Goal: Find specific page/section: Find specific page/section

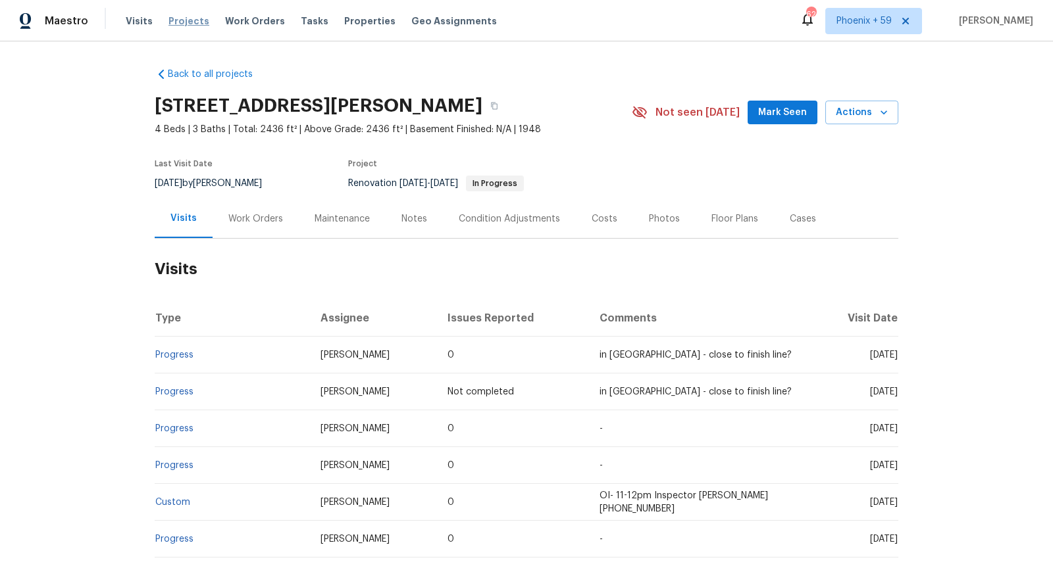
scroll to position [96, 0]
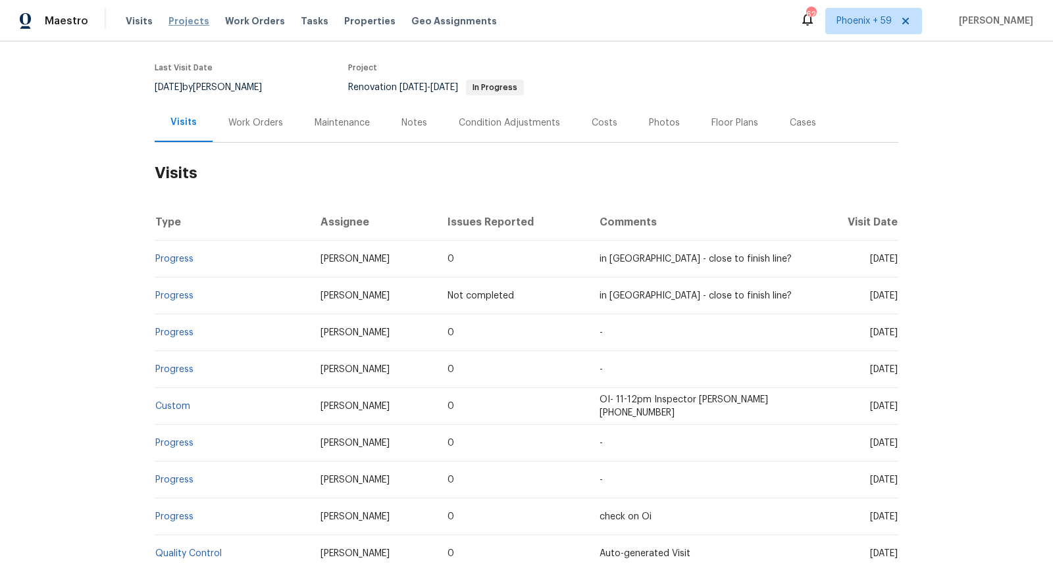
click at [183, 26] on span "Projects" at bounding box center [188, 20] width 41 height 13
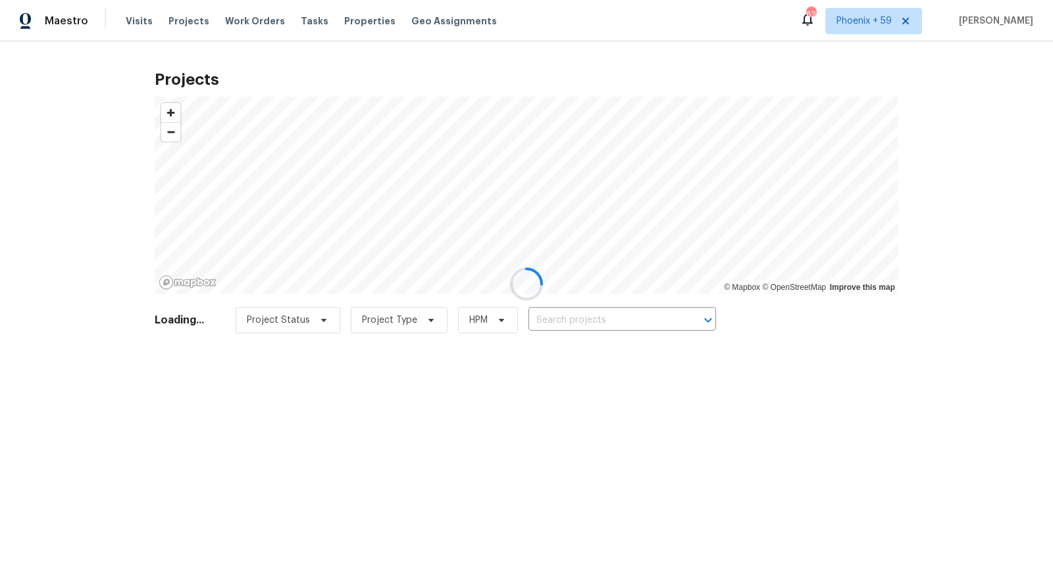
click at [583, 328] on div at bounding box center [526, 284] width 1053 height 568
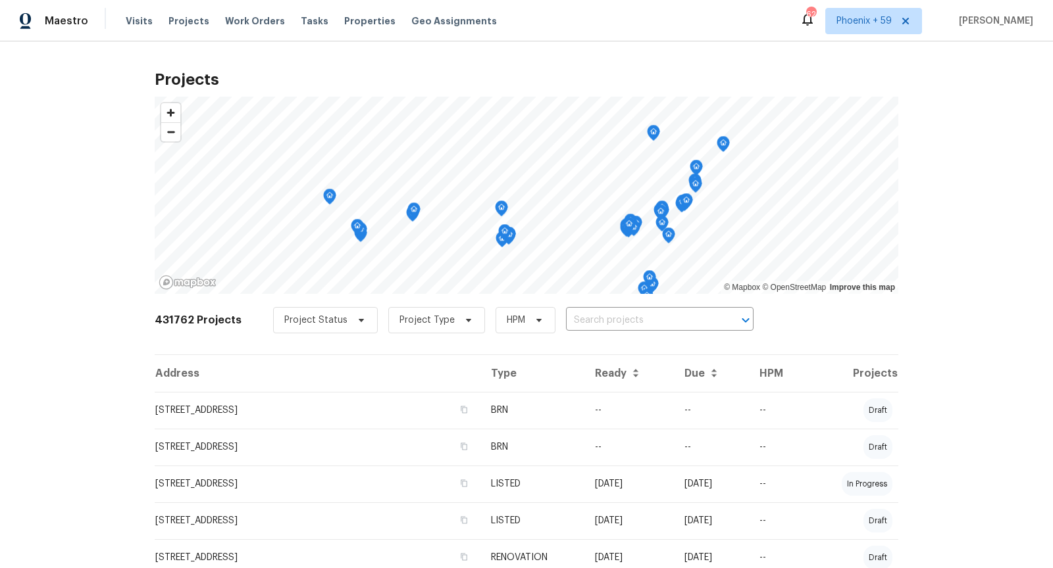
click at [583, 322] on input "text" at bounding box center [641, 321] width 151 height 20
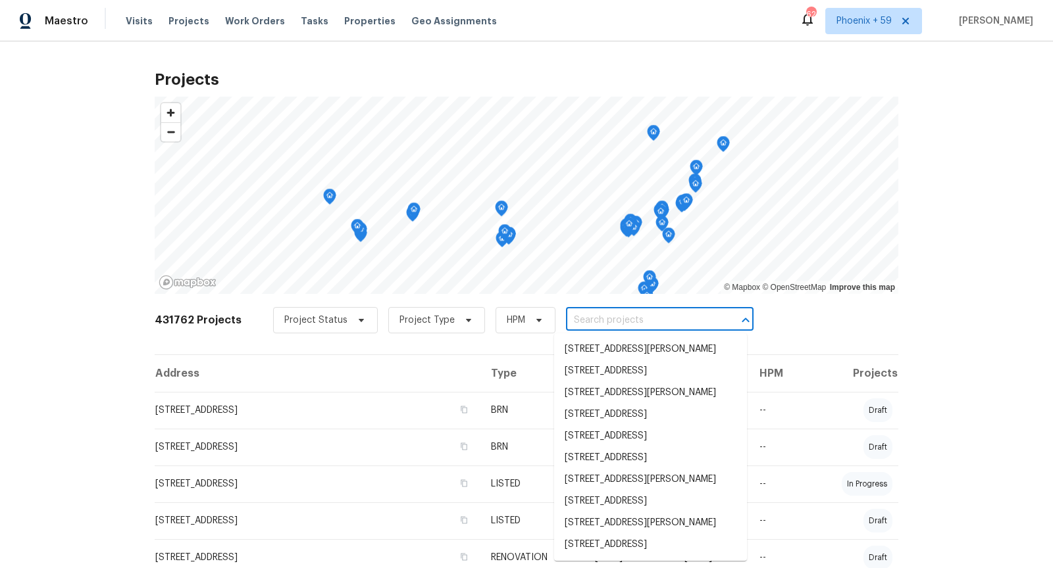
paste input "[STREET_ADDRESS]"
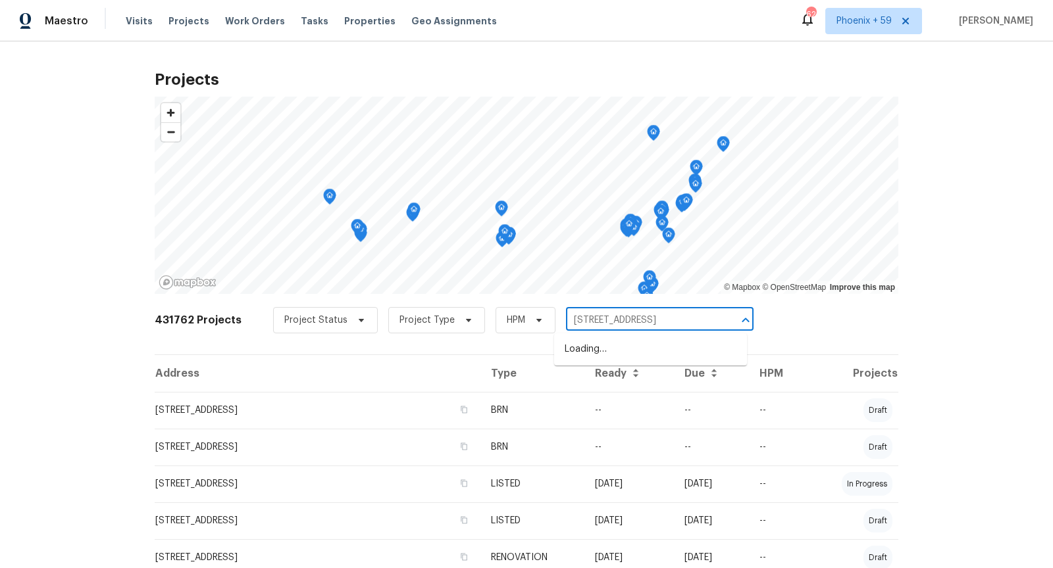
type input "[STREET_ADDRESS]"
click at [613, 361] on li "[STREET_ADDRESS]" at bounding box center [650, 350] width 193 height 22
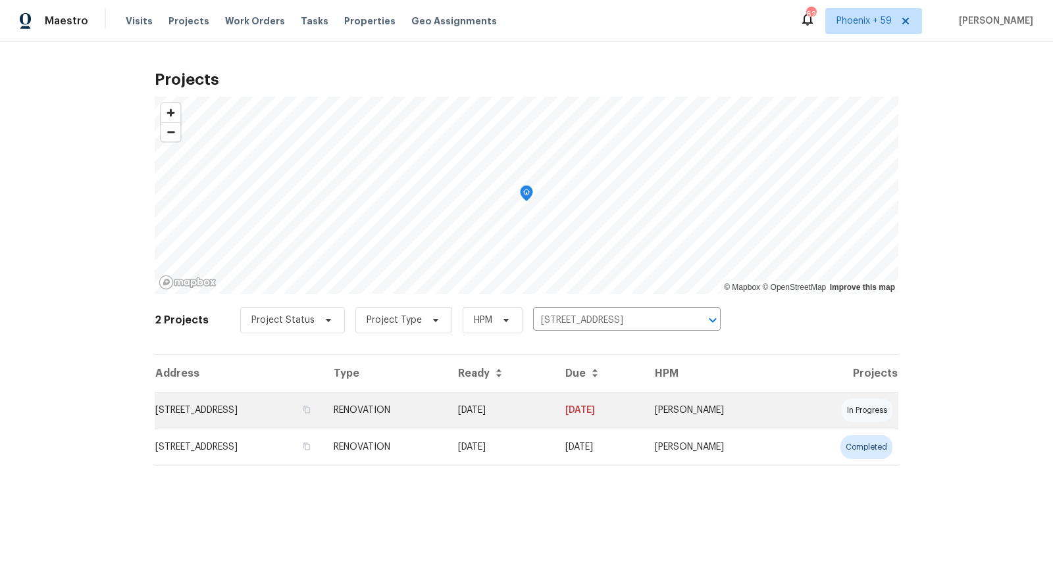
click at [252, 416] on td "[STREET_ADDRESS]" at bounding box center [239, 410] width 168 height 37
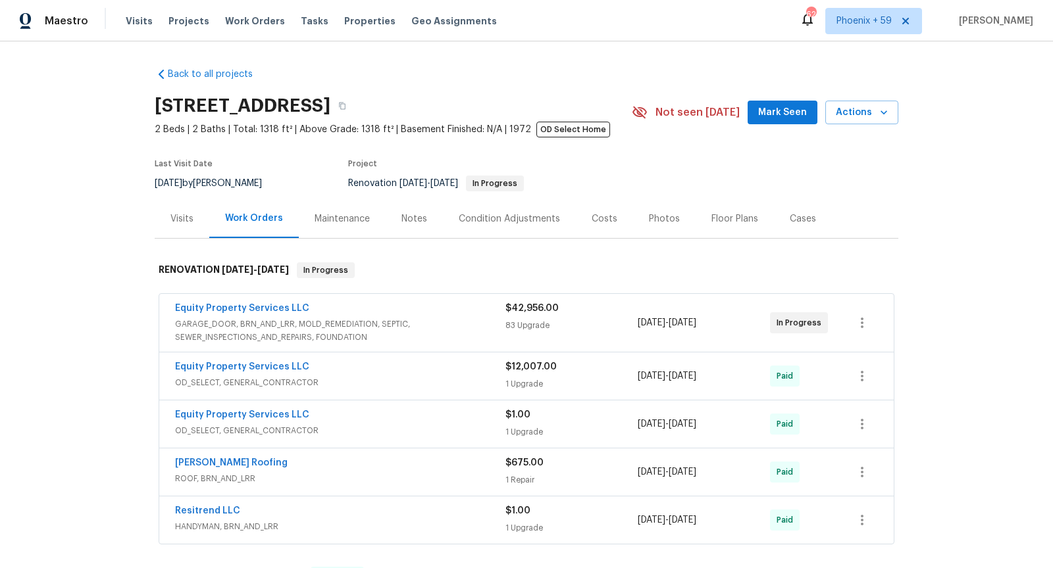
click at [449, 339] on span "GARAGE_DOOR, BRN_AND_LRR, MOLD_REMEDIATION, SEPTIC, SEWER_INSPECTIONS_AND_REPAI…" at bounding box center [340, 331] width 330 height 26
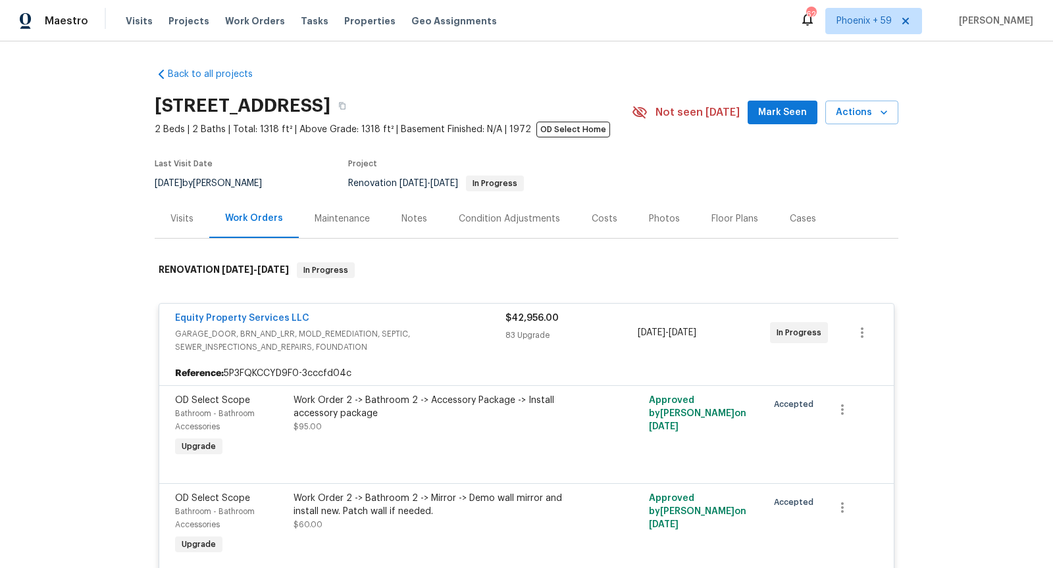
click at [261, 312] on span "Equity Property Services LLC" at bounding box center [242, 318] width 134 height 13
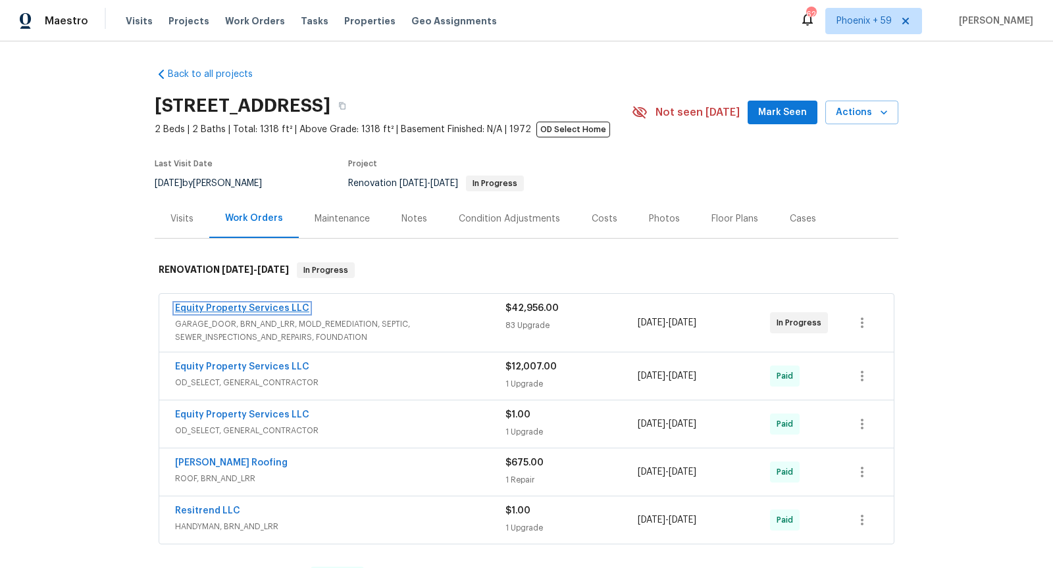
click at [264, 307] on link "Equity Property Services LLC" at bounding box center [242, 308] width 134 height 9
